Goal: Task Accomplishment & Management: Manage account settings

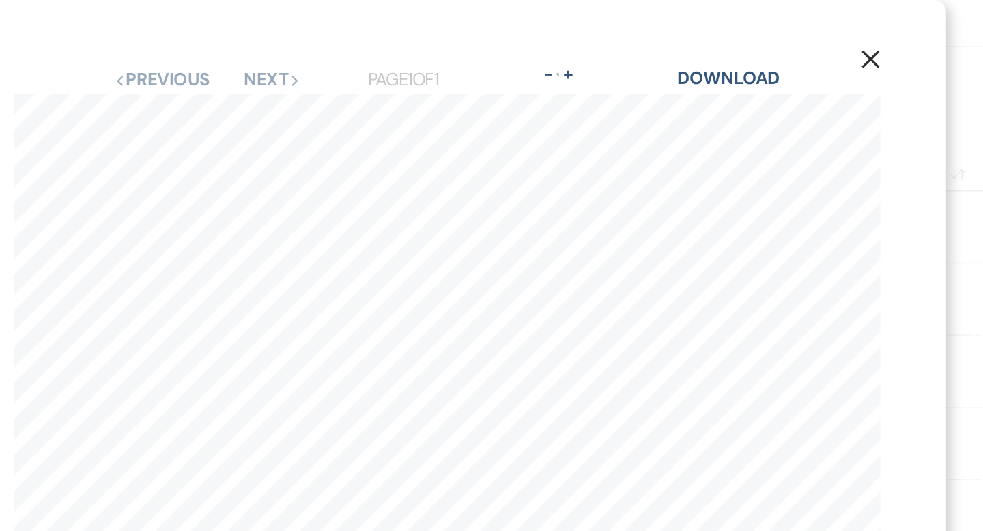
click at [754, 38] on use "button" at bounding box center [755, 36] width 11 height 11
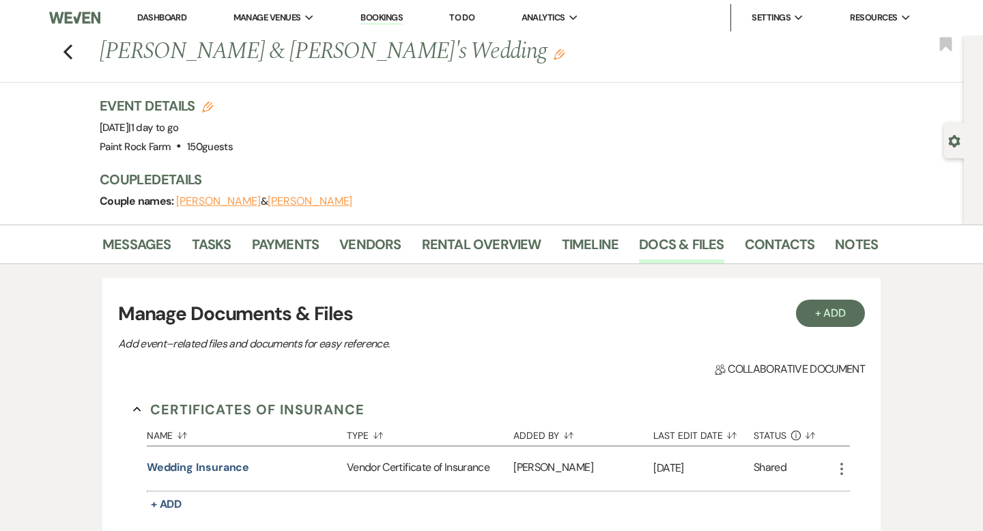
click at [154, 16] on link "Dashboard" at bounding box center [161, 18] width 49 height 12
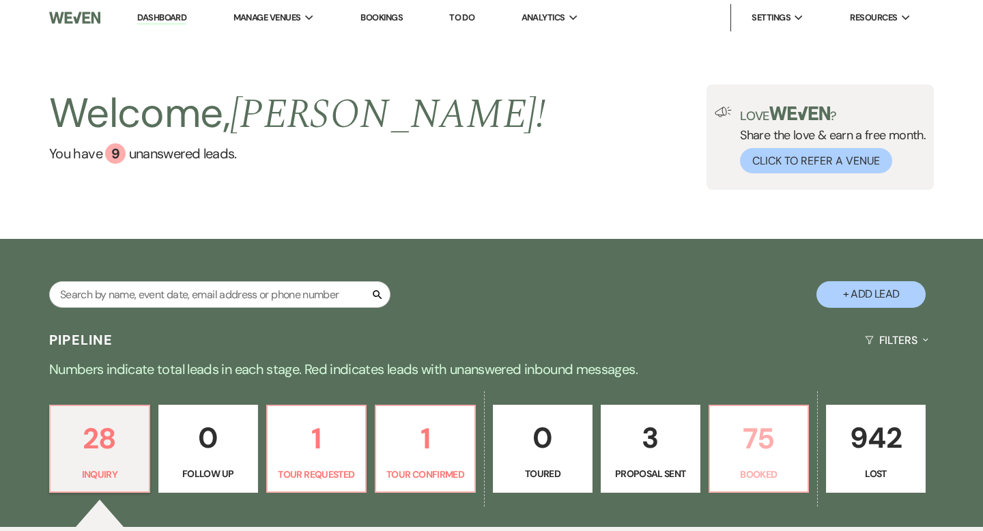
click at [768, 454] on p "75" at bounding box center [759, 439] width 82 height 46
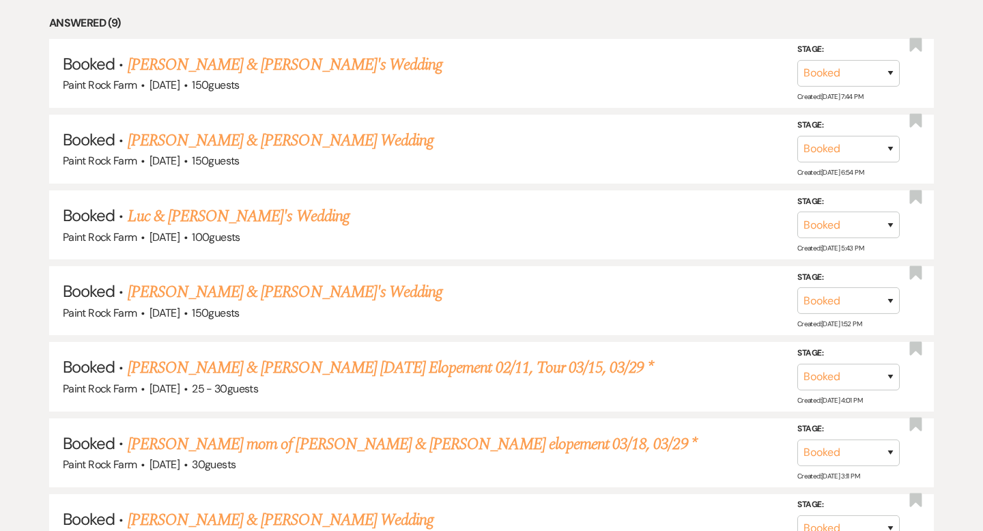
scroll to position [806, 0]
click at [627, 296] on h5 "Booked · [PERSON_NAME] & [PERSON_NAME]'s Wedding" at bounding box center [492, 293] width 858 height 25
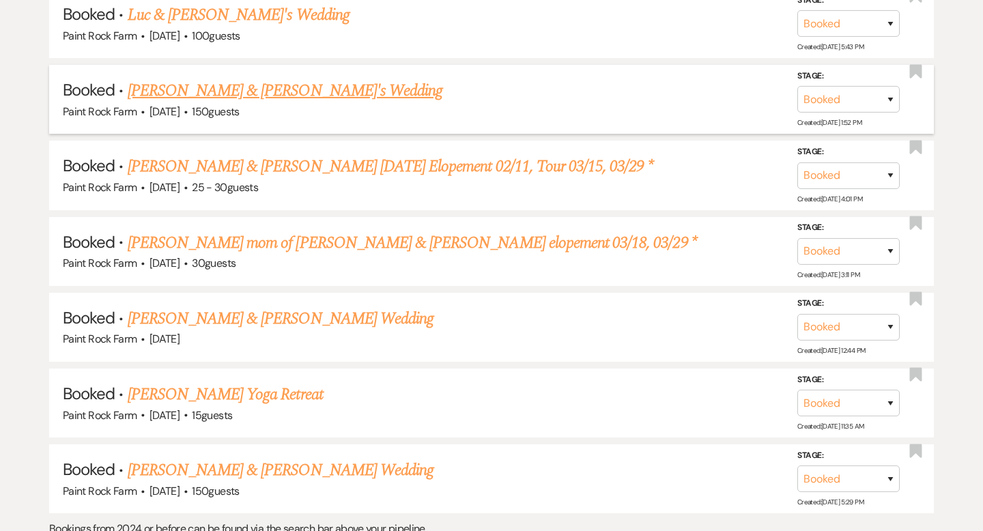
scroll to position [1007, 0]
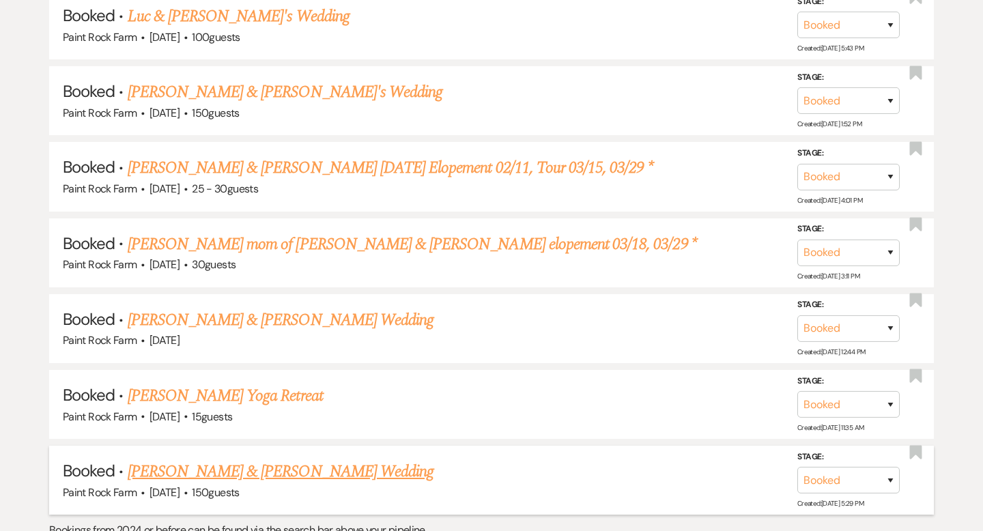
click at [364, 465] on link "[PERSON_NAME] & [PERSON_NAME] Wedding" at bounding box center [281, 472] width 306 height 25
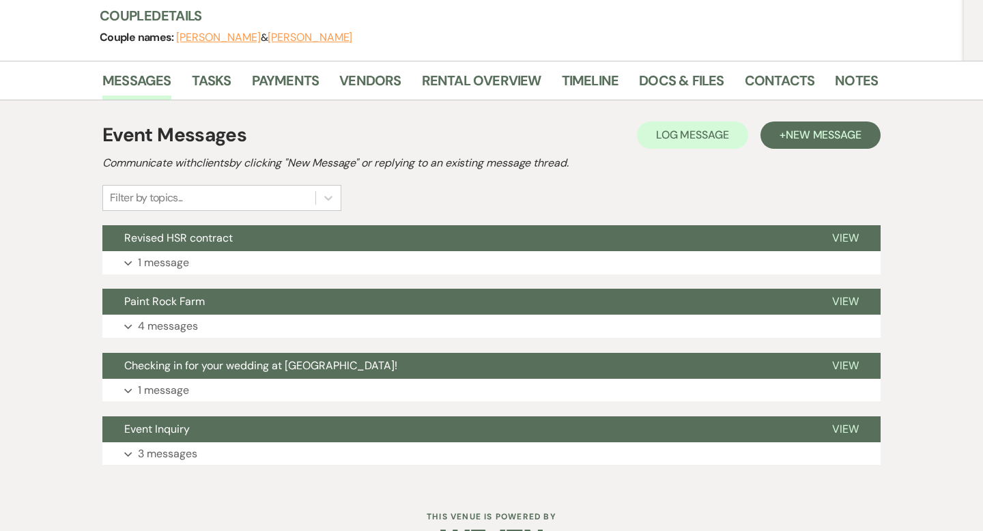
scroll to position [206, 0]
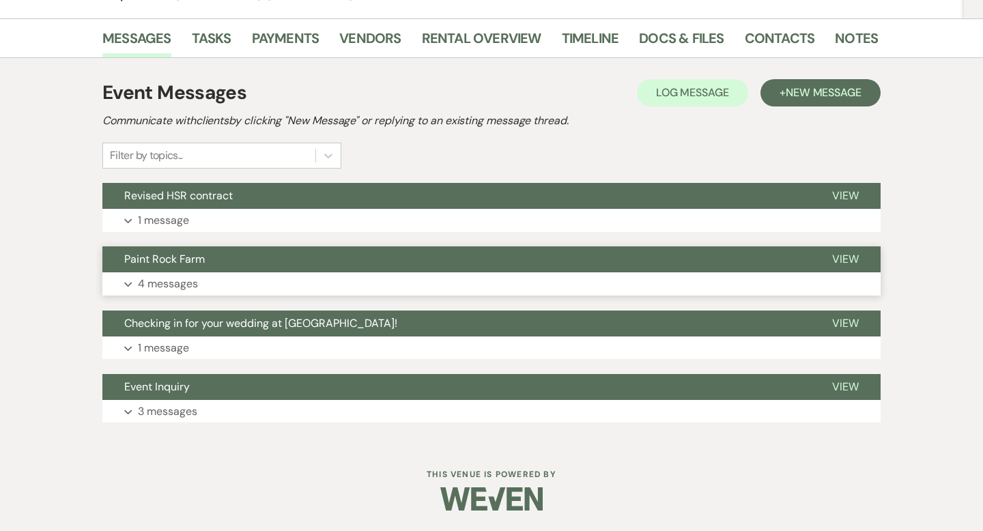
click at [169, 283] on p "4 messages" at bounding box center [168, 284] width 60 height 18
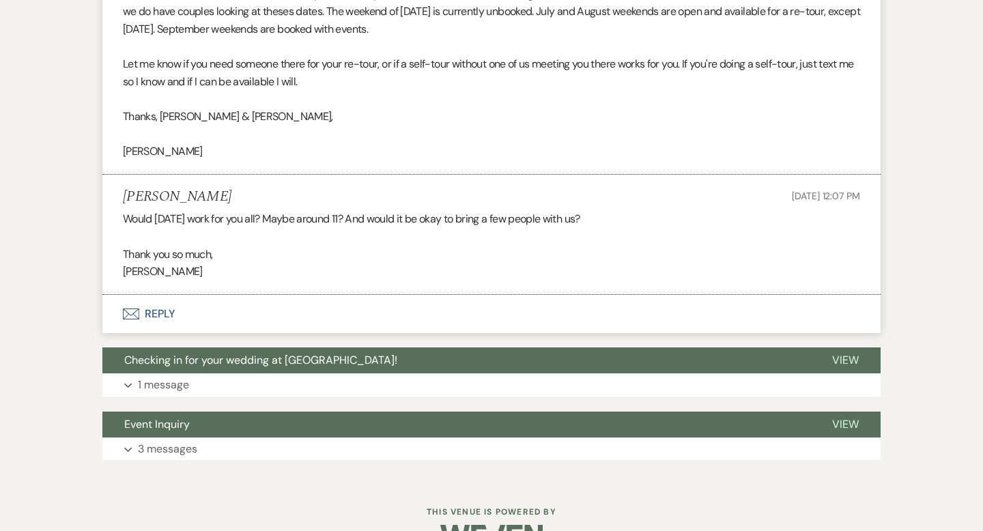
scroll to position [1130, 0]
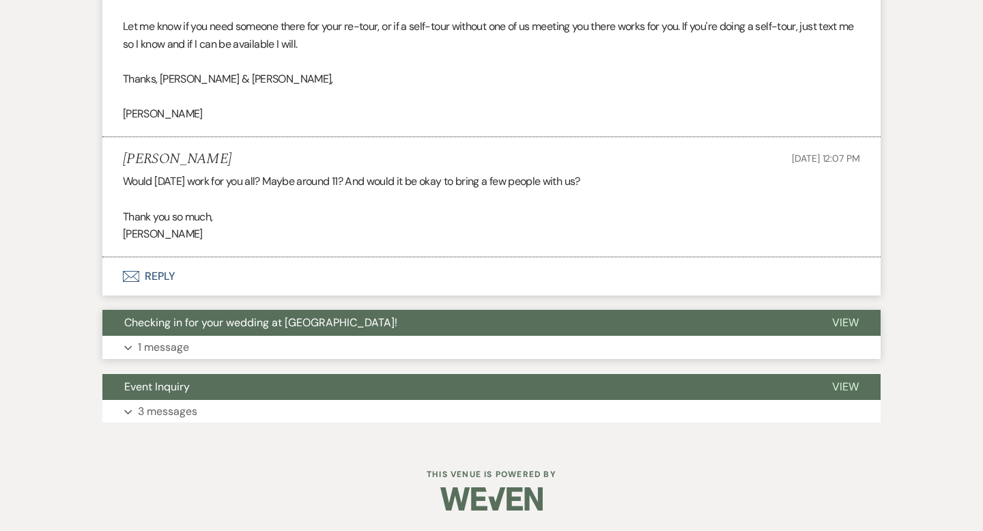
click at [165, 344] on p "1 message" at bounding box center [163, 348] width 51 height 18
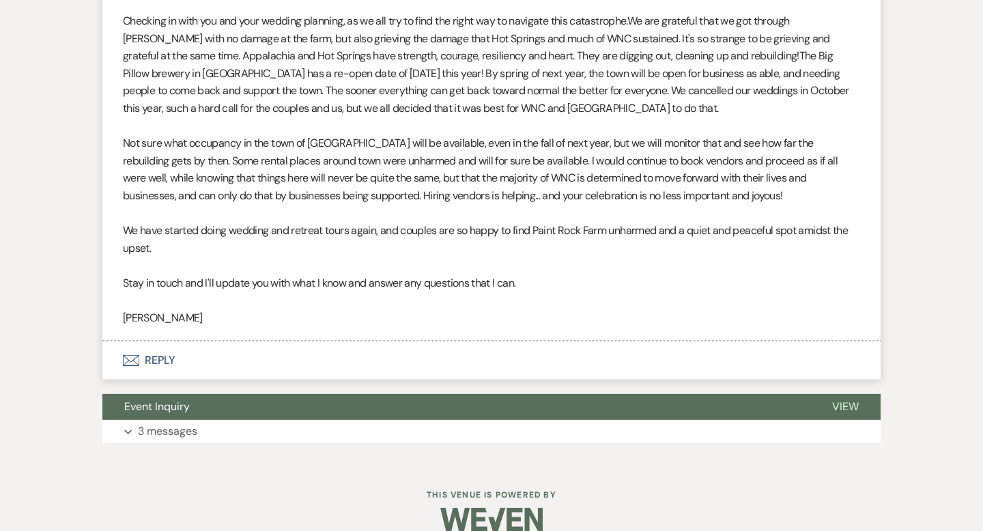
scroll to position [1558, 0]
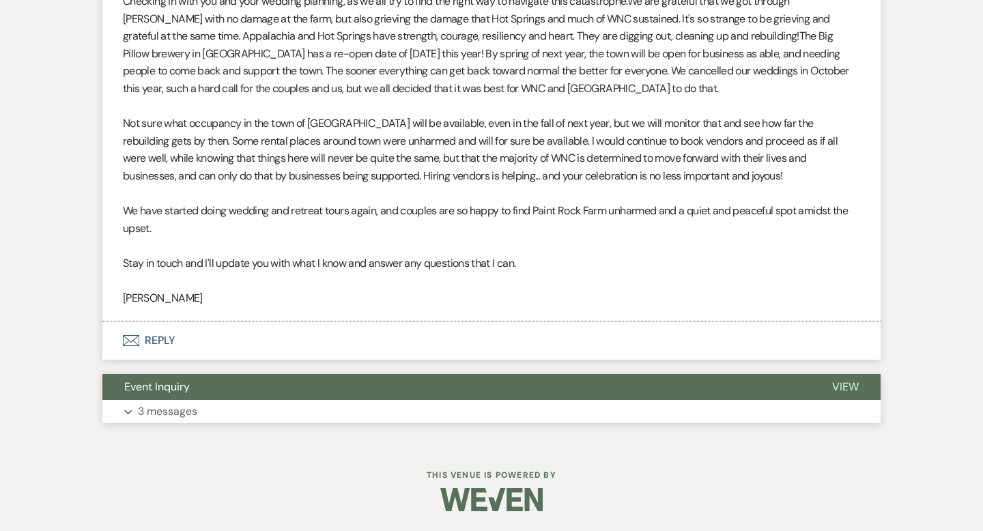
click at [175, 416] on p "3 messages" at bounding box center [167, 412] width 59 height 18
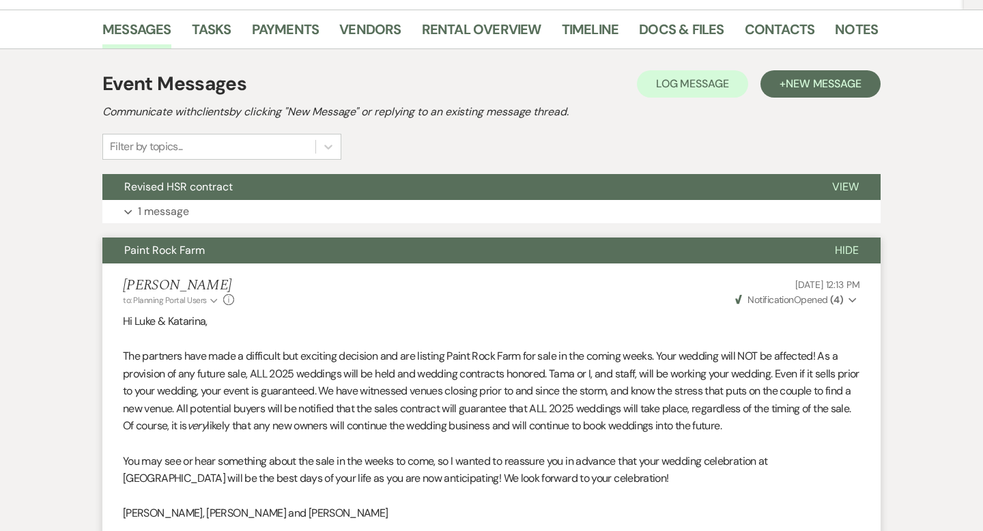
scroll to position [212, 0]
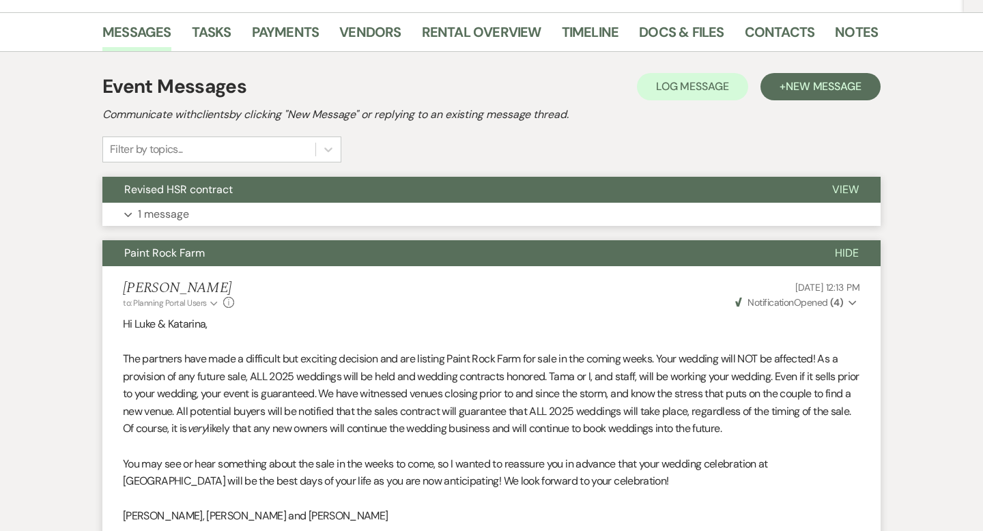
click at [169, 213] on p "1 message" at bounding box center [163, 215] width 51 height 18
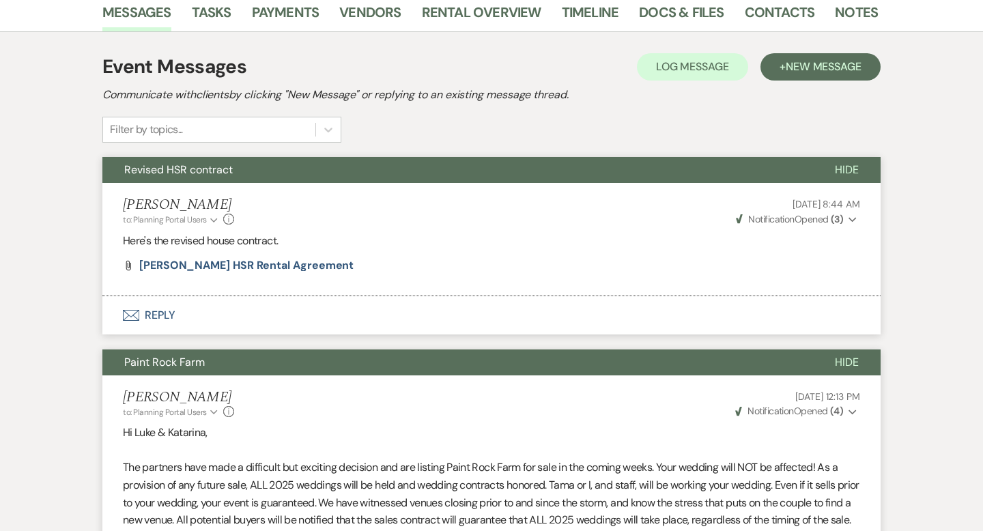
scroll to position [0, 0]
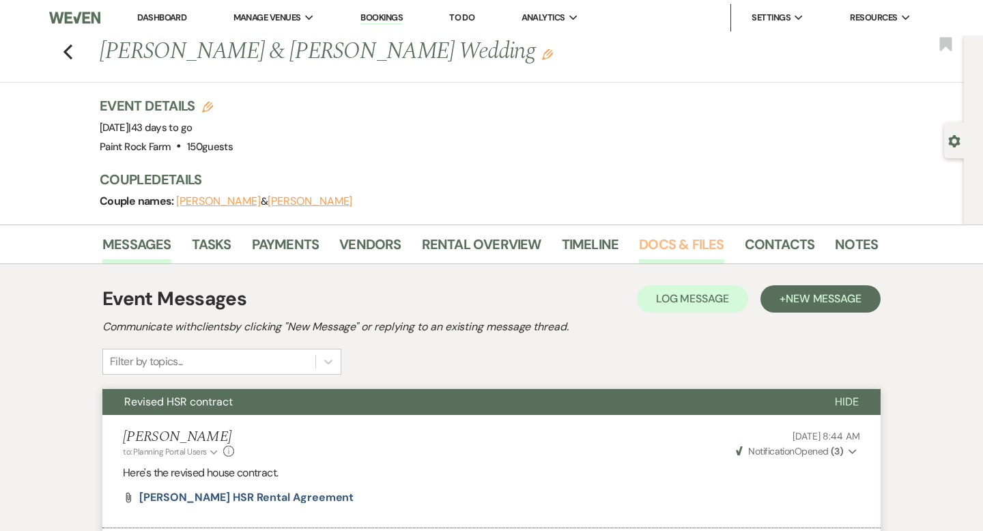
click at [666, 242] on link "Docs & Files" at bounding box center [681, 249] width 85 height 30
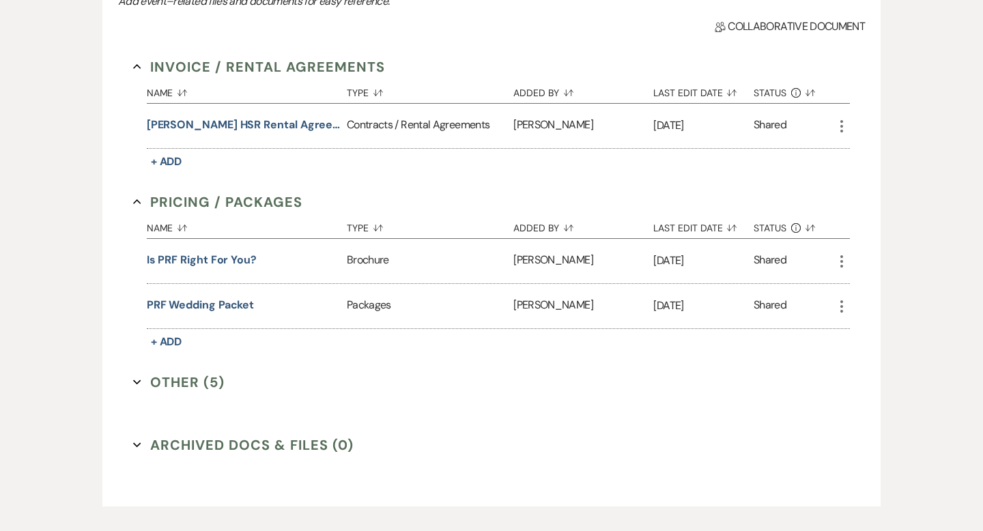
scroll to position [346, 0]
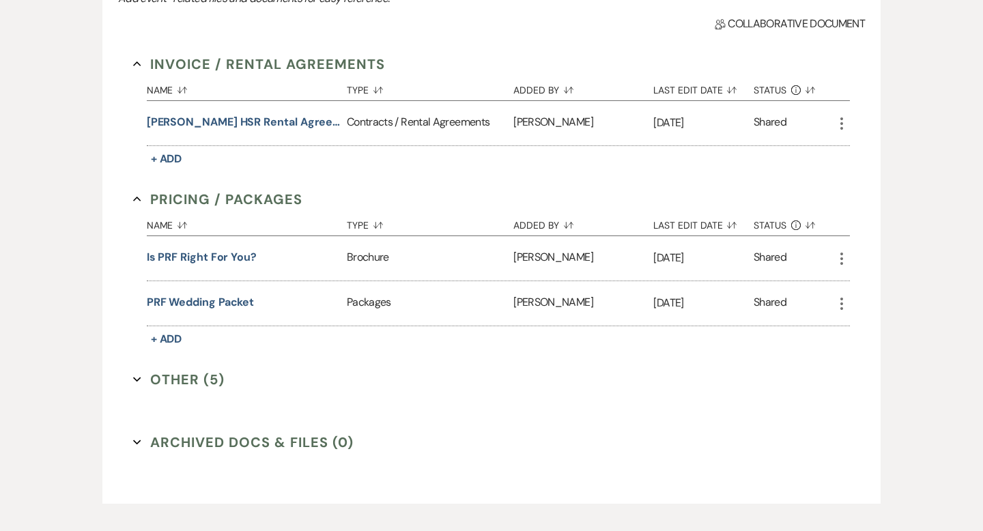
click at [207, 379] on button "Other (5) Expand" at bounding box center [178, 379] width 91 height 20
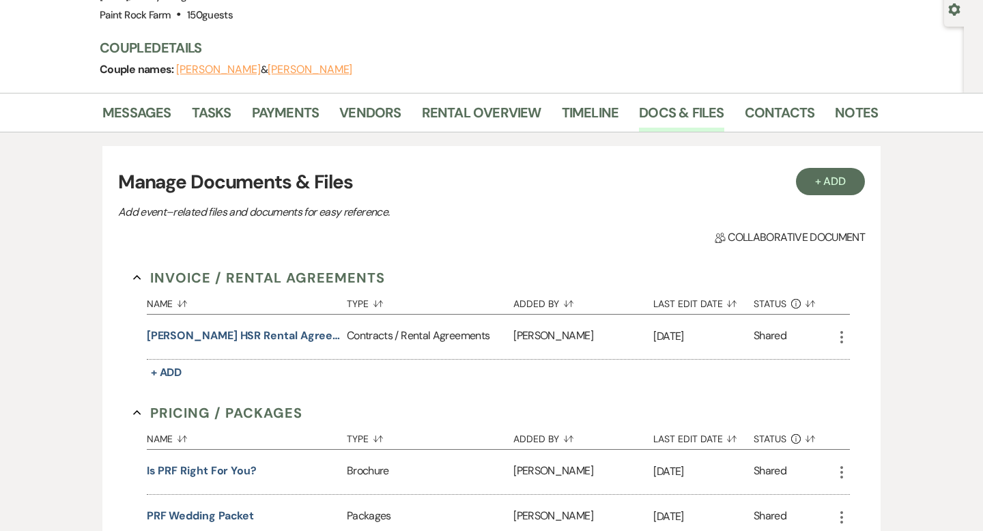
scroll to position [0, 0]
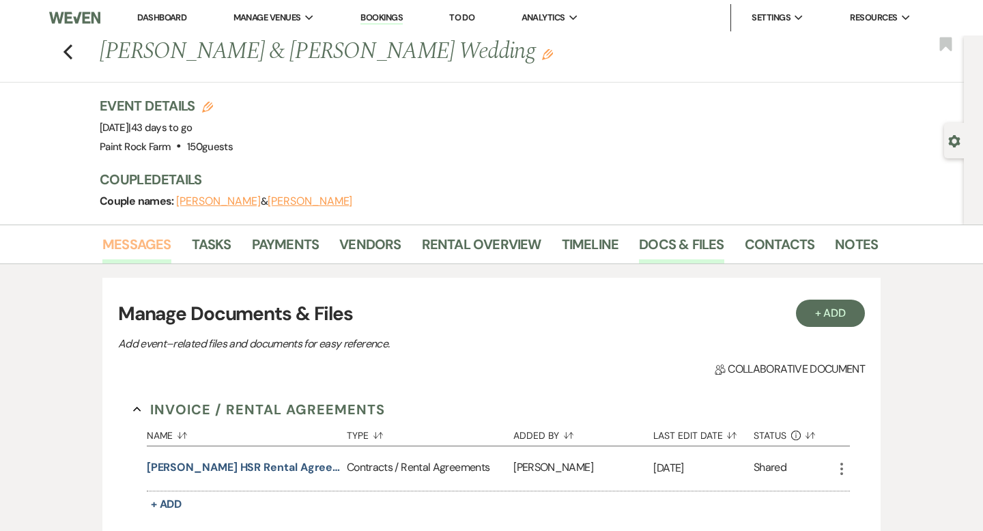
click at [169, 247] on link "Messages" at bounding box center [136, 249] width 69 height 30
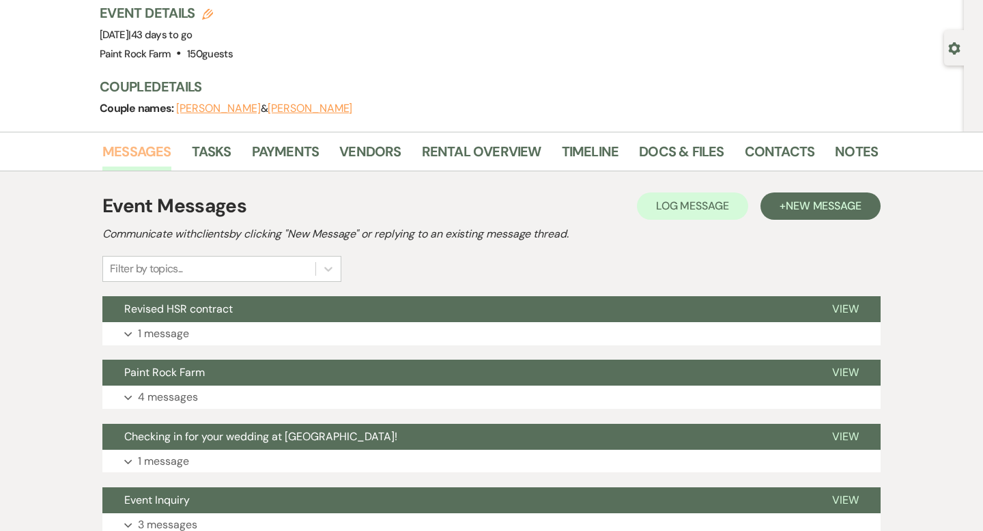
scroll to position [94, 0]
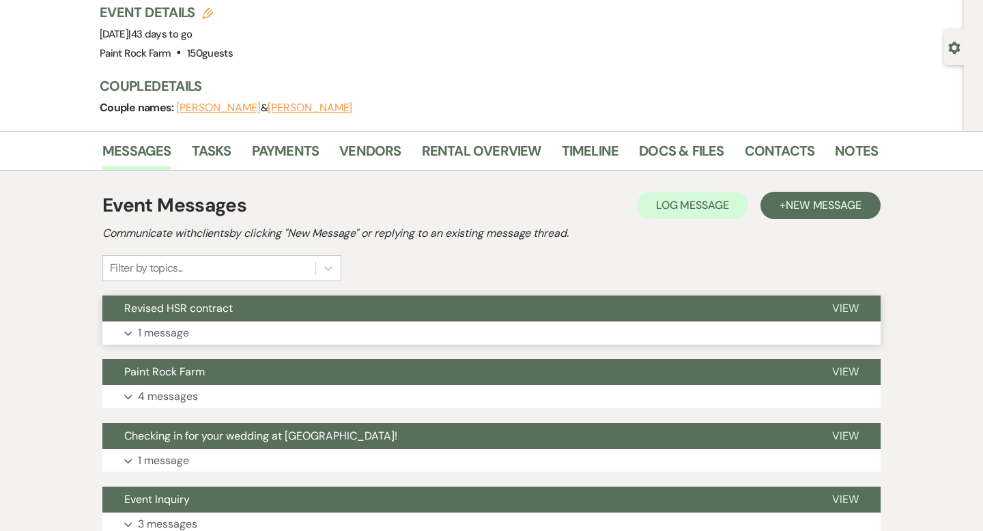
click at [173, 334] on p "1 message" at bounding box center [163, 333] width 51 height 18
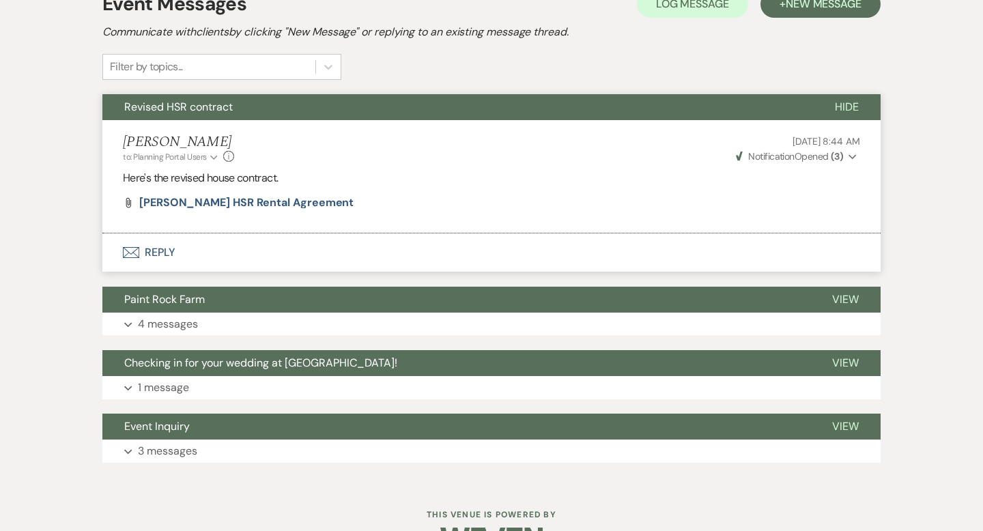
scroll to position [298, 0]
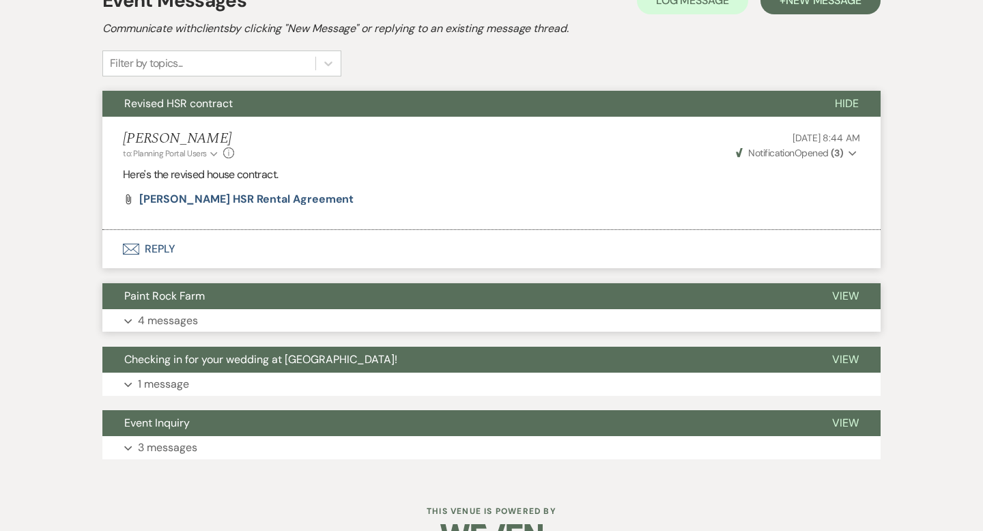
click at [194, 320] on p "4 messages" at bounding box center [168, 321] width 60 height 18
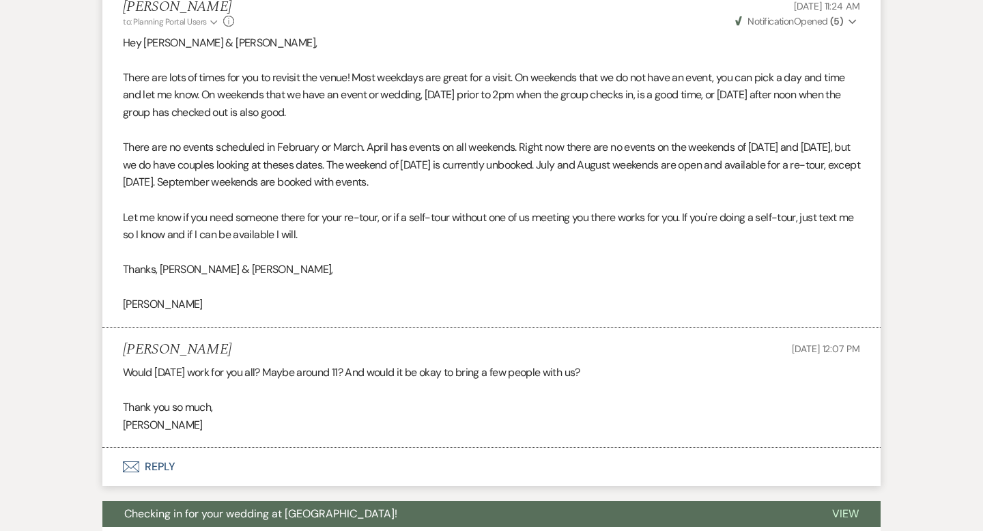
scroll to position [1069, 0]
click at [252, 403] on p "Thank you so much," at bounding box center [491, 407] width 737 height 18
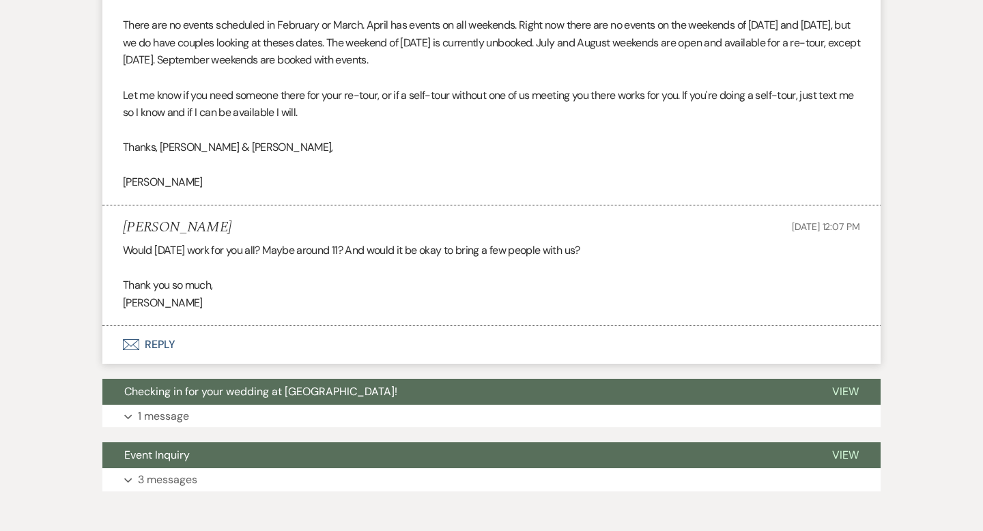
scroll to position [1258, 0]
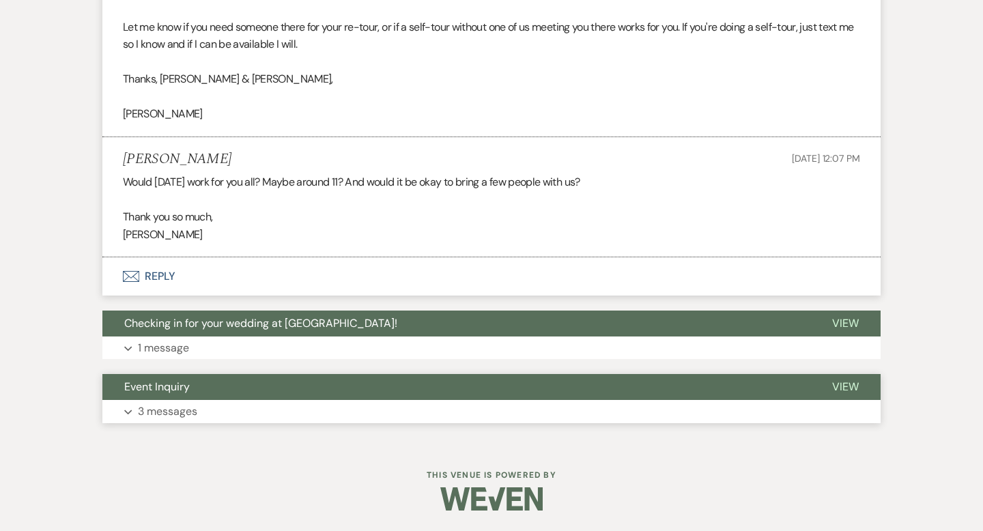
click at [165, 415] on p "3 messages" at bounding box center [167, 412] width 59 height 18
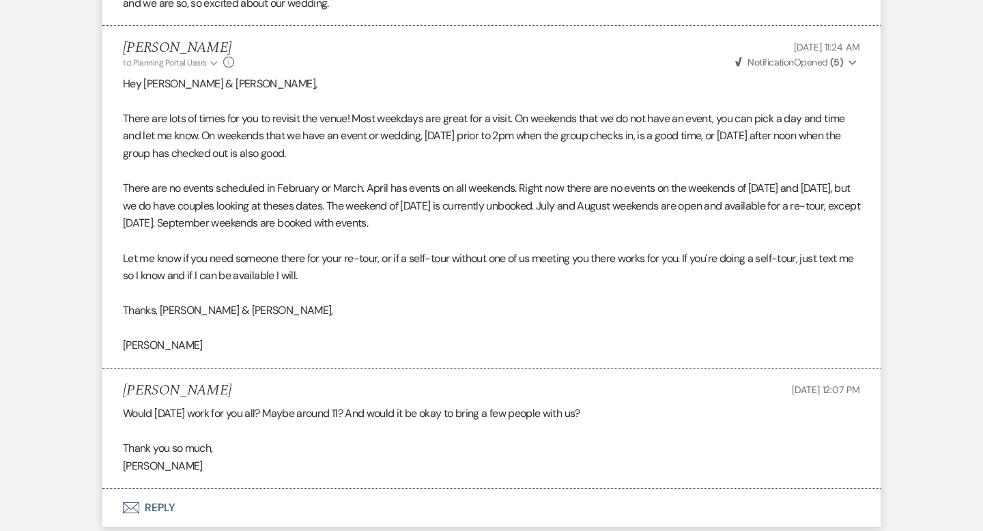
scroll to position [1022, 0]
